Goal: Information Seeking & Learning: Learn about a topic

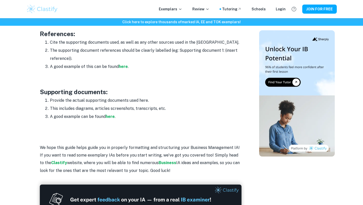
scroll to position [819, 0]
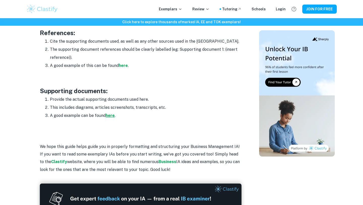
click at [112, 113] on strong "here" at bounding box center [110, 115] width 9 height 5
click at [261, 79] on img at bounding box center [297, 93] width 76 height 126
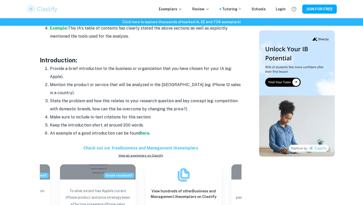
scroll to position [422, 0]
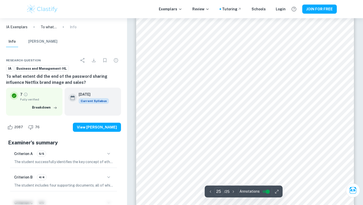
scroll to position [7757, 0]
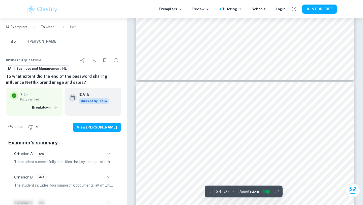
type input "23"
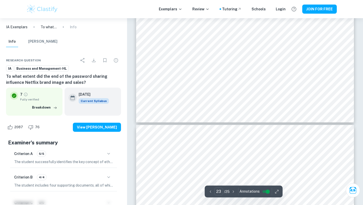
scroll to position [7195, 0]
